Goal: Task Accomplishment & Management: Manage account settings

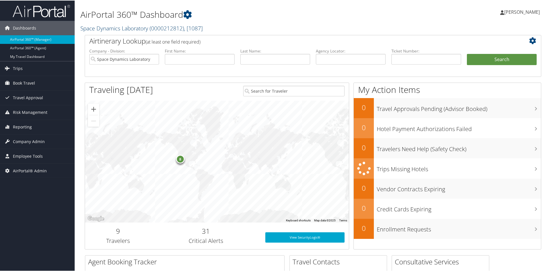
click at [121, 29] on link "Space Dynamics Laboratory ( 0000212812 ) , [ 1087 ]" at bounding box center [141, 28] width 122 height 8
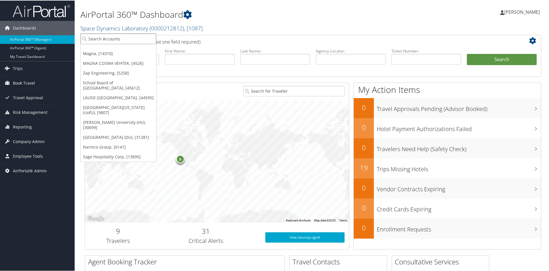
click at [97, 36] on input "search" at bounding box center [119, 38] width 76 height 11
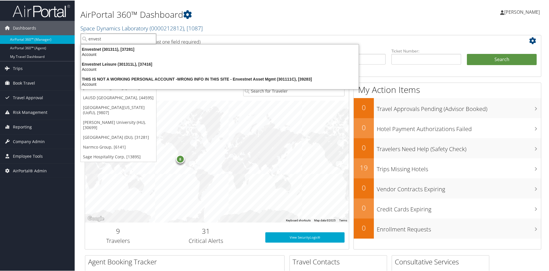
type input "envestn"
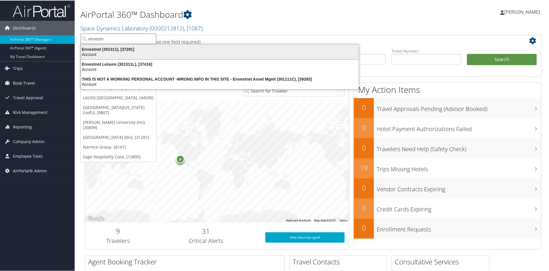
click at [95, 53] on div "Account" at bounding box center [220, 53] width 285 height 5
